Goal: Find specific page/section: Locate a particular part of the current website

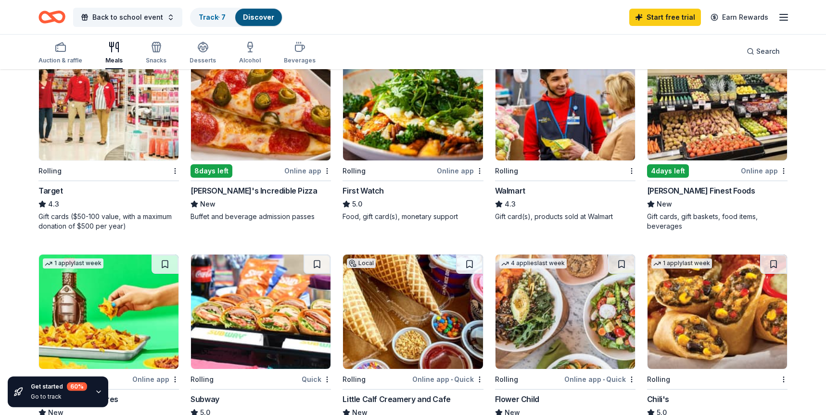
scroll to position [331, 0]
click at [698, 191] on div "Jensen’s Finest Foods" at bounding box center [701, 191] width 108 height 12
click at [760, 171] on div "Online app" at bounding box center [763, 170] width 47 height 12
click at [742, 189] on div "Jensen’s Finest Foods" at bounding box center [717, 191] width 140 height 12
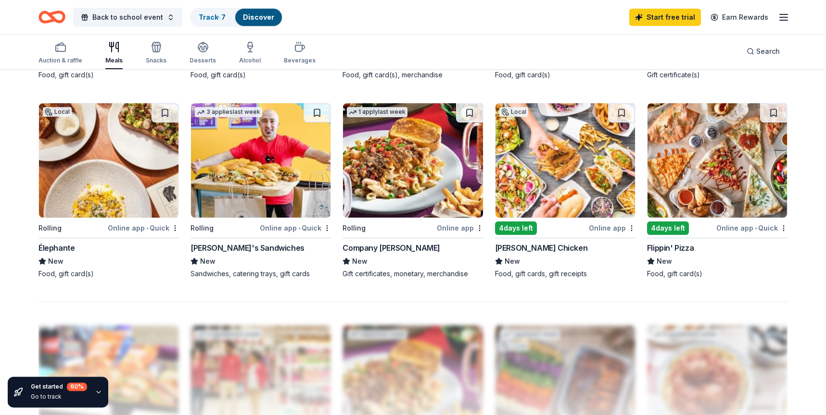
scroll to position [654, 0]
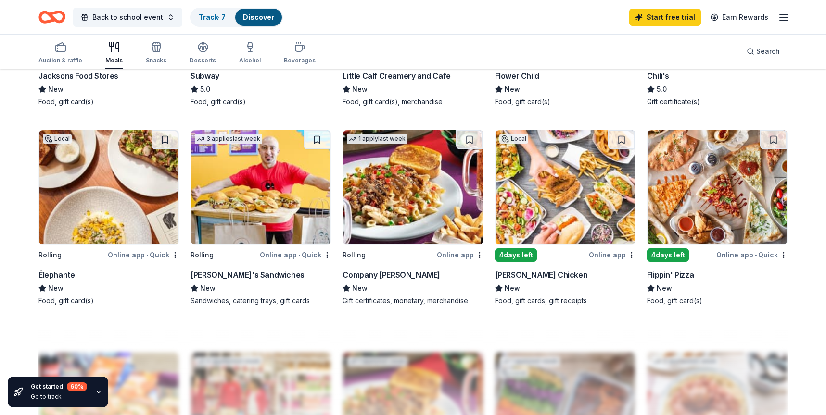
click at [257, 190] on img at bounding box center [260, 187] width 139 height 114
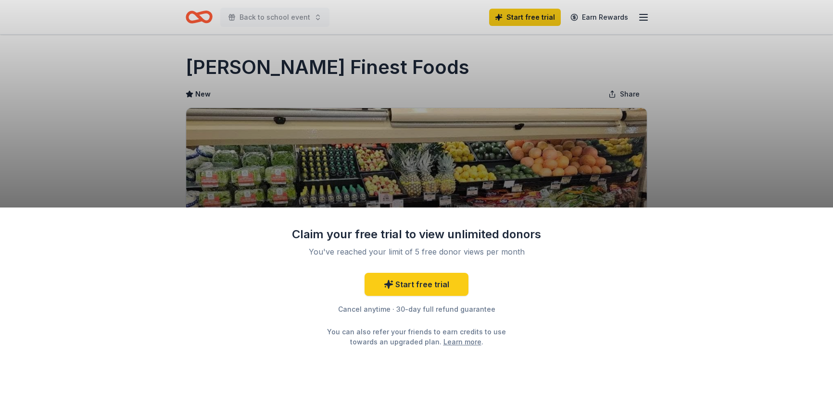
click at [125, 127] on div "Claim your free trial to view unlimited donors You've reached your limit of 5 f…" at bounding box center [416, 207] width 833 height 415
